Goal: Transaction & Acquisition: Subscribe to service/newsletter

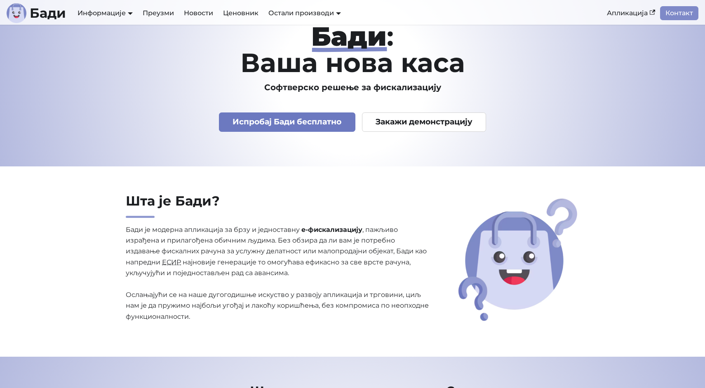
scroll to position [28, 0]
click at [268, 126] on link "Испробај Бади бесплатно" at bounding box center [287, 121] width 136 height 19
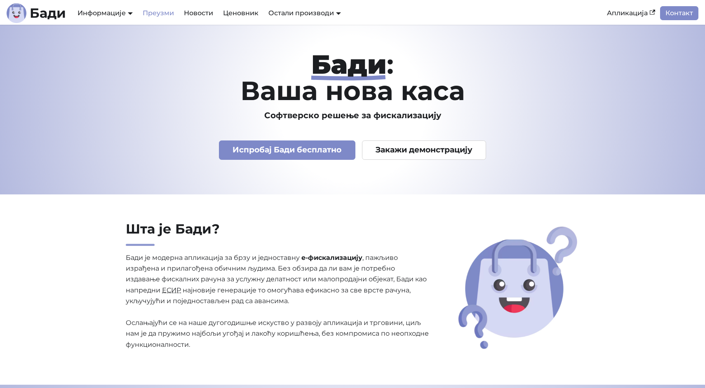
click at [157, 12] on link "Преузми" at bounding box center [158, 13] width 41 height 14
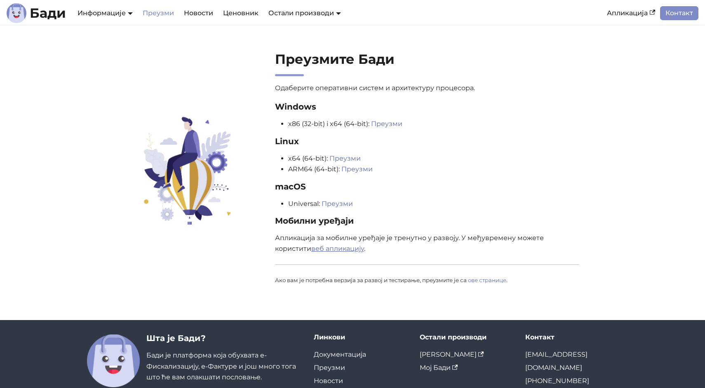
click at [338, 248] on link "веб апликацију" at bounding box center [337, 249] width 53 height 8
click at [203, 16] on link "Новости" at bounding box center [198, 13] width 39 height 14
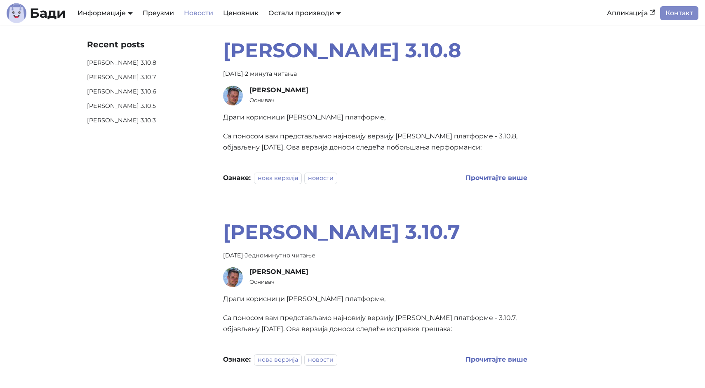
click at [235, 20] on div "[PERSON_NAME] Информације Документација АПИ Документација План развоја Преузми …" at bounding box center [304, 13] width 595 height 20
click at [238, 17] on link "Ценовник" at bounding box center [240, 13] width 45 height 14
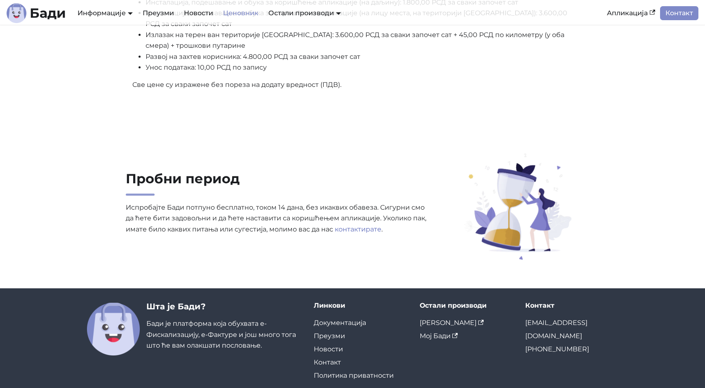
scroll to position [476, 0]
